Goal: Task Accomplishment & Management: Manage account settings

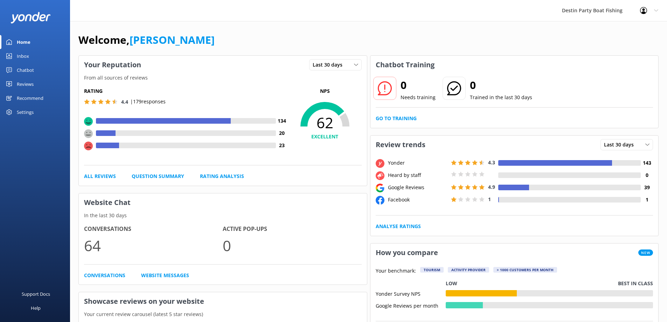
click at [28, 61] on div "Inbox" at bounding box center [23, 56] width 12 height 14
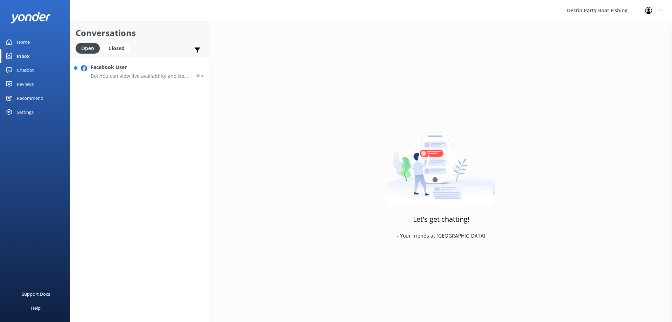
click at [145, 75] on p "Bot: You can view live availability and book your trip online at [URL][DOMAIN_N…" at bounding box center [141, 76] width 100 height 6
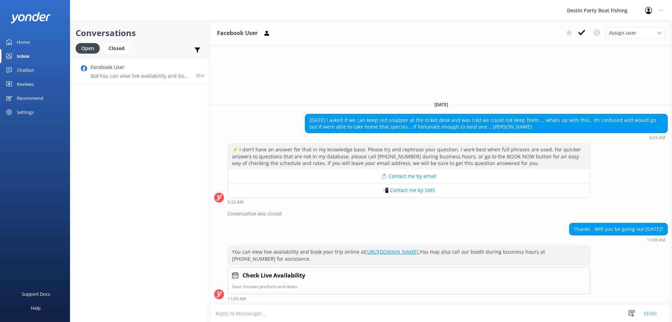
click at [21, 41] on div "Home" at bounding box center [23, 42] width 13 height 14
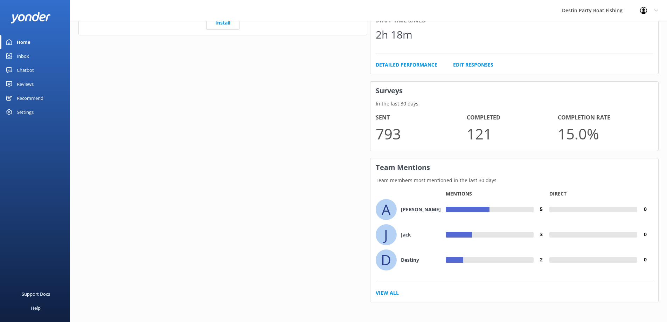
scroll to position [426, 0]
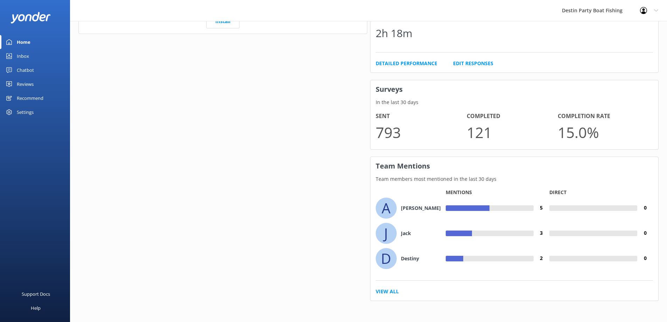
click at [20, 87] on div "Reviews" at bounding box center [25, 84] width 17 height 14
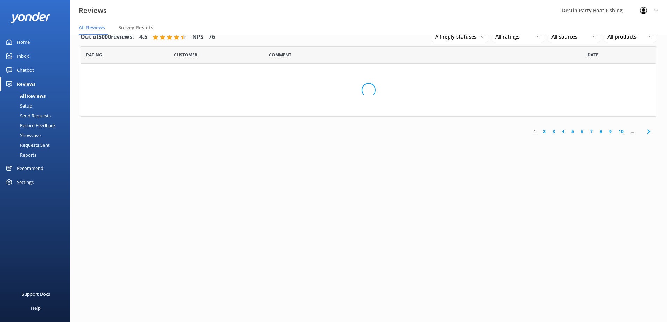
scroll to position [14, 0]
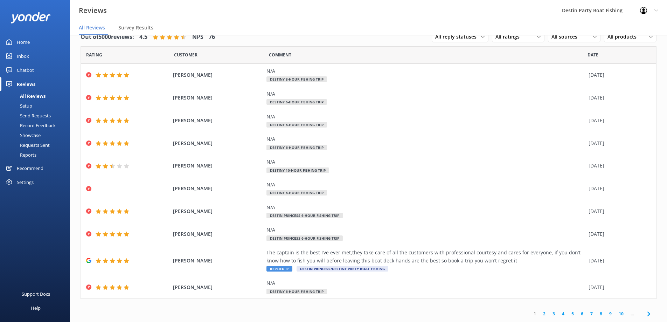
click at [19, 53] on div "Inbox" at bounding box center [23, 56] width 12 height 14
